Goal: Task Accomplishment & Management: Manage account settings

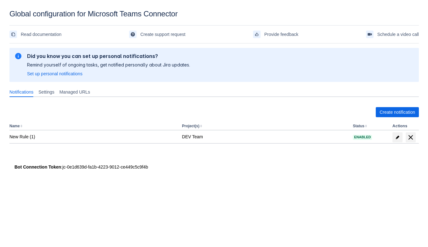
scroll to position [9, 0]
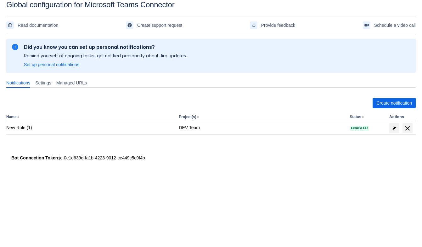
click at [40, 91] on div "Create notification Name Project(s) Status Actions New Rule (1) DEV Team Enabled" at bounding box center [210, 121] width 409 height 67
click at [43, 83] on span "Settings" at bounding box center [43, 83] width 16 height 6
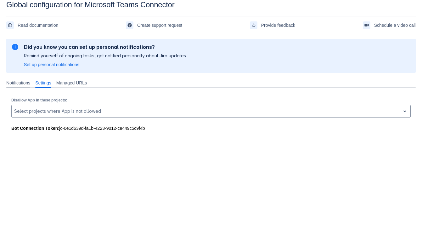
click at [22, 80] on span "Notifications" at bounding box center [18, 83] width 24 height 6
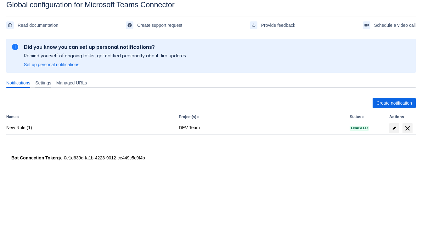
click at [45, 82] on span "Settings" at bounding box center [43, 83] width 16 height 6
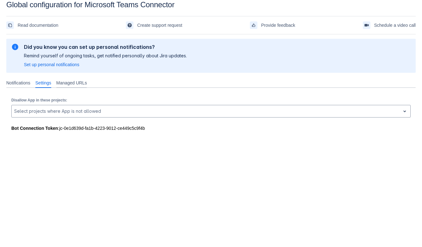
click at [80, 87] on div "Managed URLs" at bounding box center [72, 83] width 36 height 10
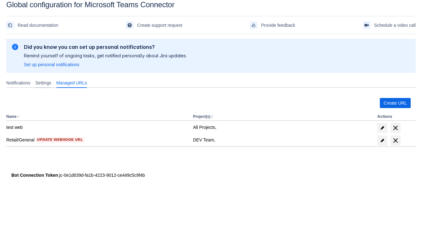
click at [36, 80] on div "Settings" at bounding box center [43, 83] width 21 height 10
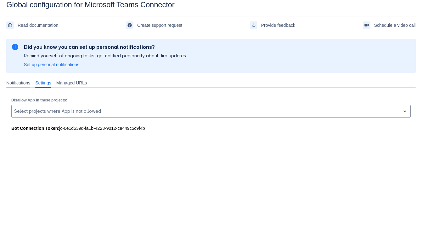
click at [22, 83] on span "Notifications" at bounding box center [18, 83] width 24 height 6
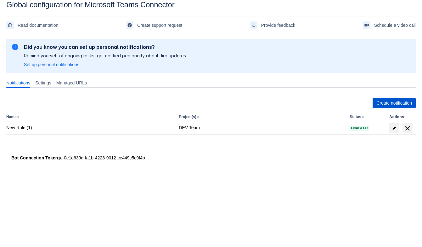
click at [400, 105] on span "Create notification" at bounding box center [394, 103] width 36 height 10
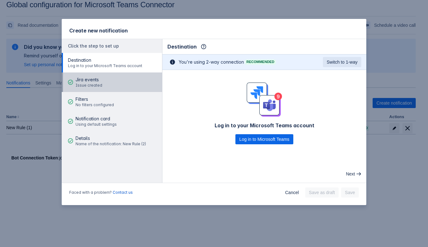
click at [118, 86] on button "Jira events Issue created" at bounding box center [112, 81] width 100 height 19
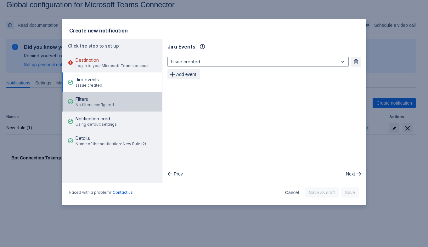
click at [107, 103] on span "No filters configured" at bounding box center [94, 104] width 38 height 5
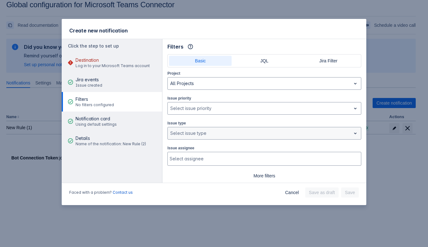
scroll to position [15, 0]
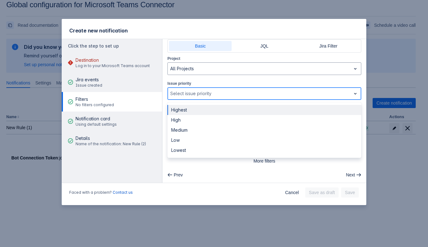
click at [187, 94] on div at bounding box center [259, 94] width 178 height 8
click at [184, 111] on div "Highest" at bounding box center [264, 110] width 194 height 10
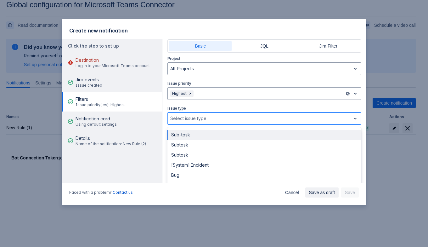
click at [184, 116] on div at bounding box center [259, 118] width 178 height 8
click at [180, 132] on div "Sub-task" at bounding box center [264, 135] width 194 height 10
click at [210, 117] on div at bounding box center [269, 118] width 144 height 8
click at [203, 133] on div "Subtask" at bounding box center [264, 135] width 194 height 10
click at [233, 114] on div at bounding box center [282, 118] width 119 height 8
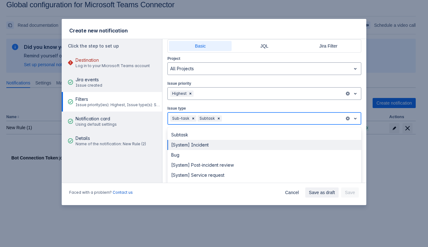
click at [223, 143] on div "[System] Incident" at bounding box center [264, 145] width 194 height 10
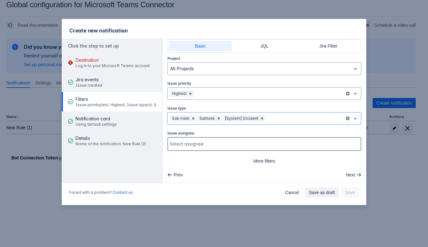
click at [223, 143] on div at bounding box center [263, 144] width 188 height 6
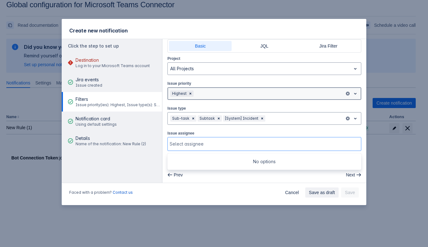
click at [233, 88] on div "Highest" at bounding box center [256, 93] width 177 height 10
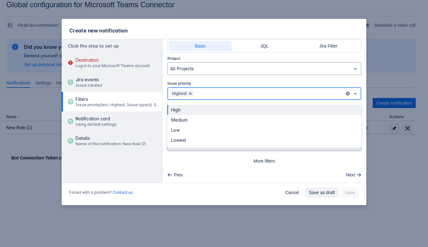
click at [218, 115] on div "Medium" at bounding box center [264, 120] width 194 height 10
